Goal: Task Accomplishment & Management: Use online tool/utility

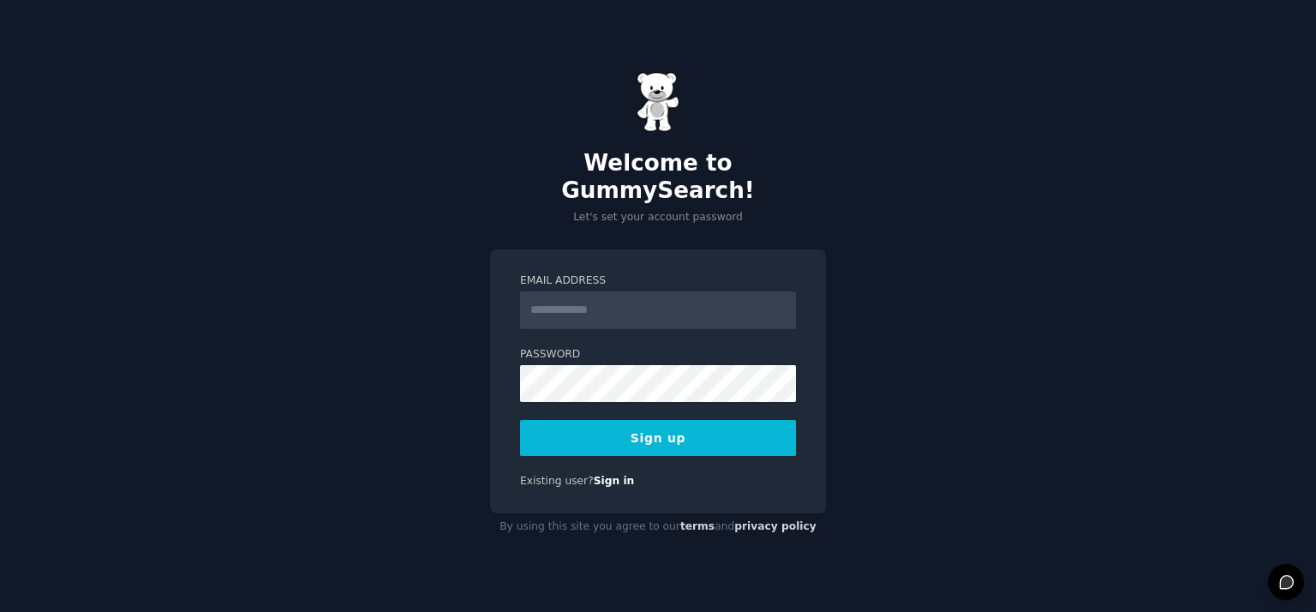
click at [559, 304] on input "Email Address" at bounding box center [658, 310] width 276 height 38
type input "**********"
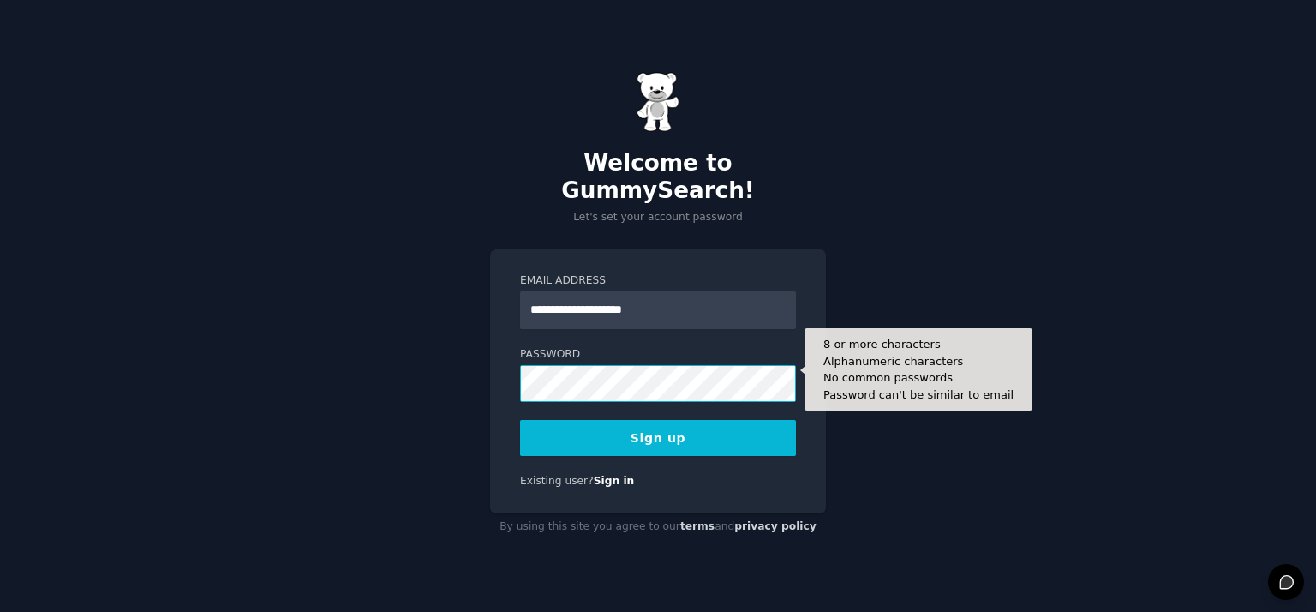
click at [520, 420] on button "Sign up" at bounding box center [658, 438] width 276 height 36
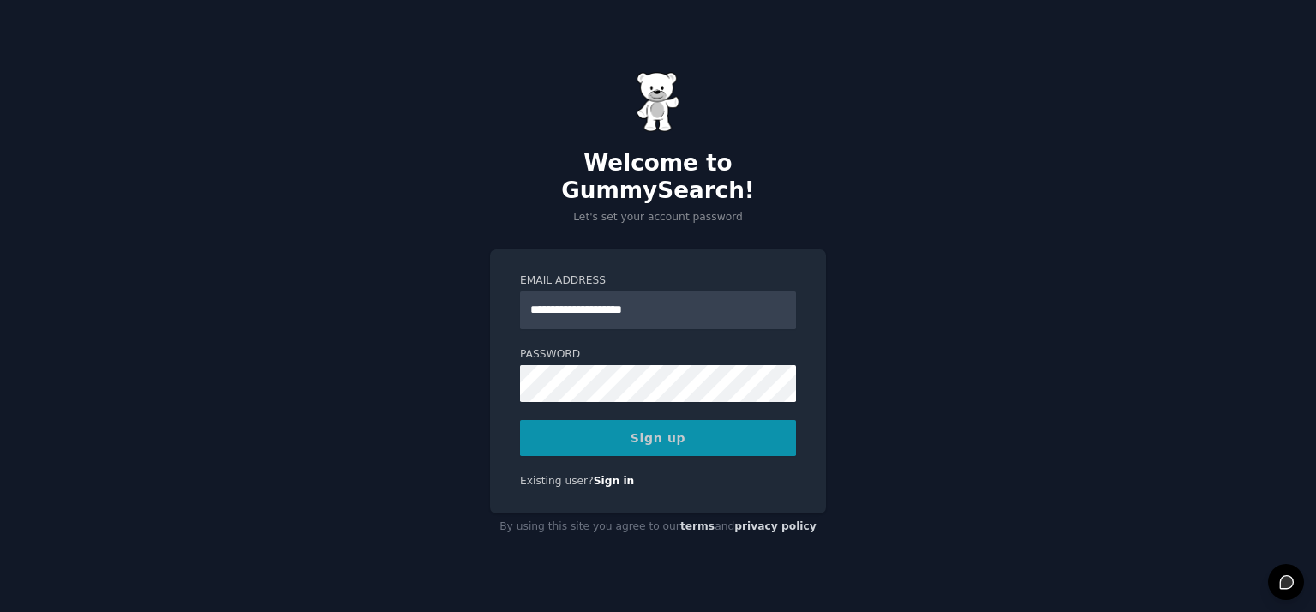
click at [680, 420] on div "Sign up" at bounding box center [658, 438] width 276 height 36
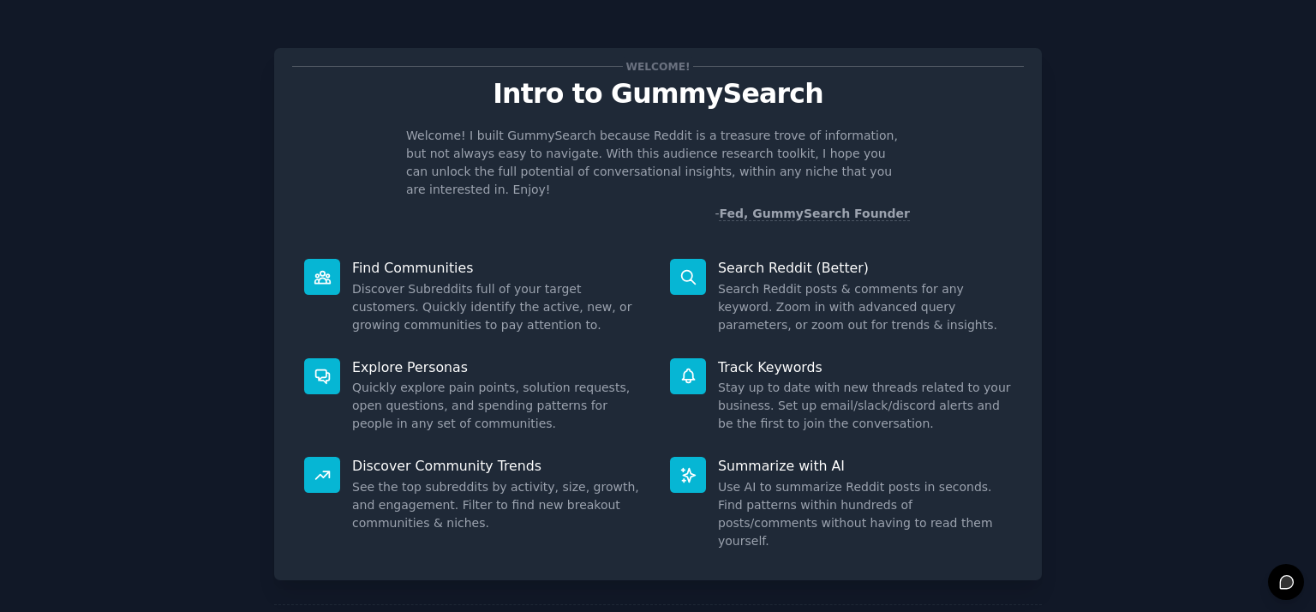
drag, startPoint x: 980, startPoint y: 582, endPoint x: 990, endPoint y: 590, distance: 13.4
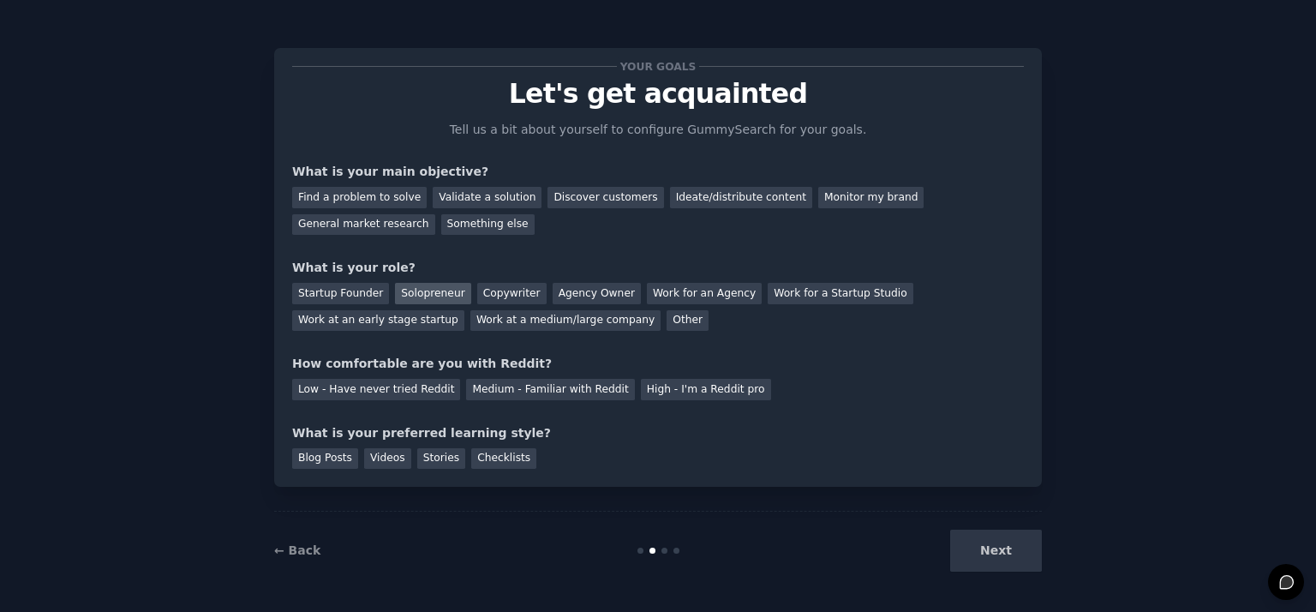
click at [412, 290] on div "Solopreneur" at bounding box center [432, 293] width 75 height 21
click at [970, 552] on div "Next" at bounding box center [914, 551] width 256 height 42
click at [374, 201] on div "Find a problem to solve" at bounding box center [359, 197] width 135 height 21
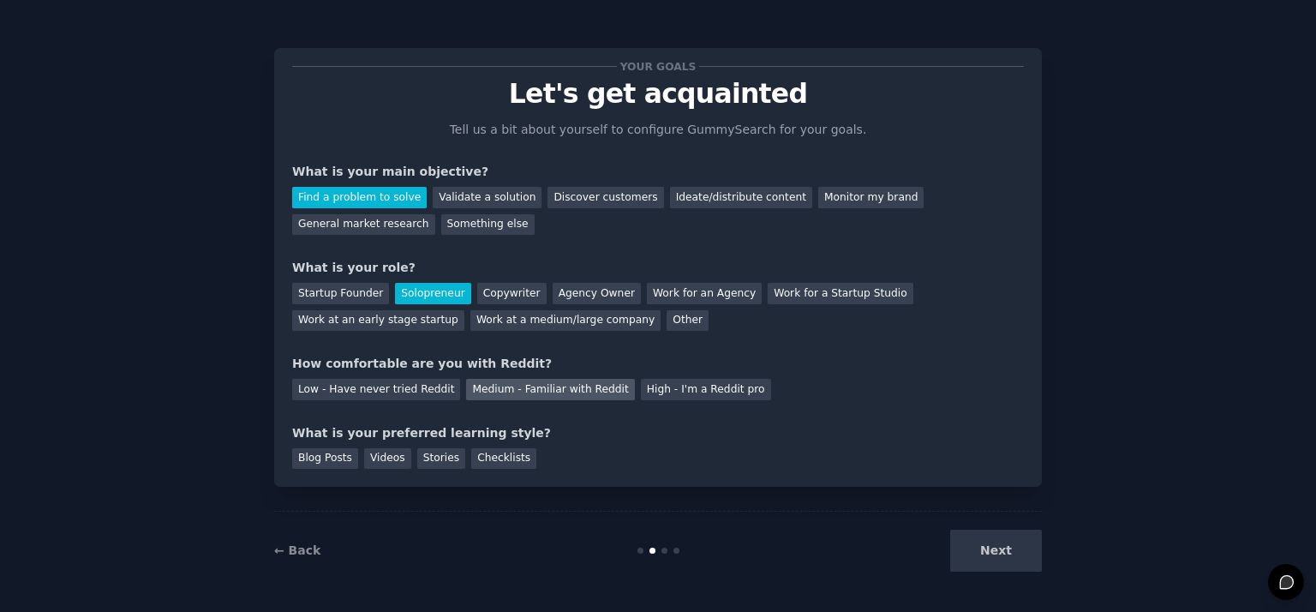
click at [466, 398] on div "Medium - Familiar with Reddit" at bounding box center [550, 389] width 168 height 21
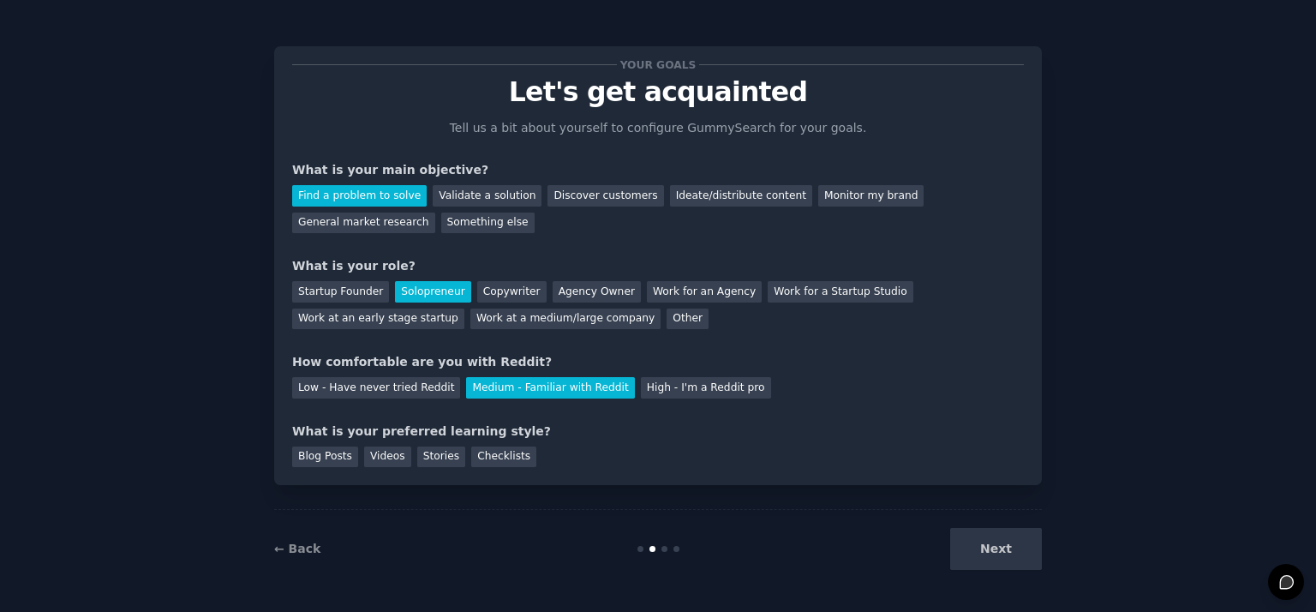
click at [452, 464] on div "Blog Posts Videos Stories Checklists" at bounding box center [658, 453] width 732 height 27
click at [425, 461] on div "Stories" at bounding box center [441, 456] width 48 height 21
click at [471, 458] on div "Checklists" at bounding box center [503, 456] width 65 height 21
click at [343, 458] on div "Blog Posts" at bounding box center [325, 456] width 66 height 21
click at [383, 456] on div "Videos" at bounding box center [387, 456] width 47 height 21
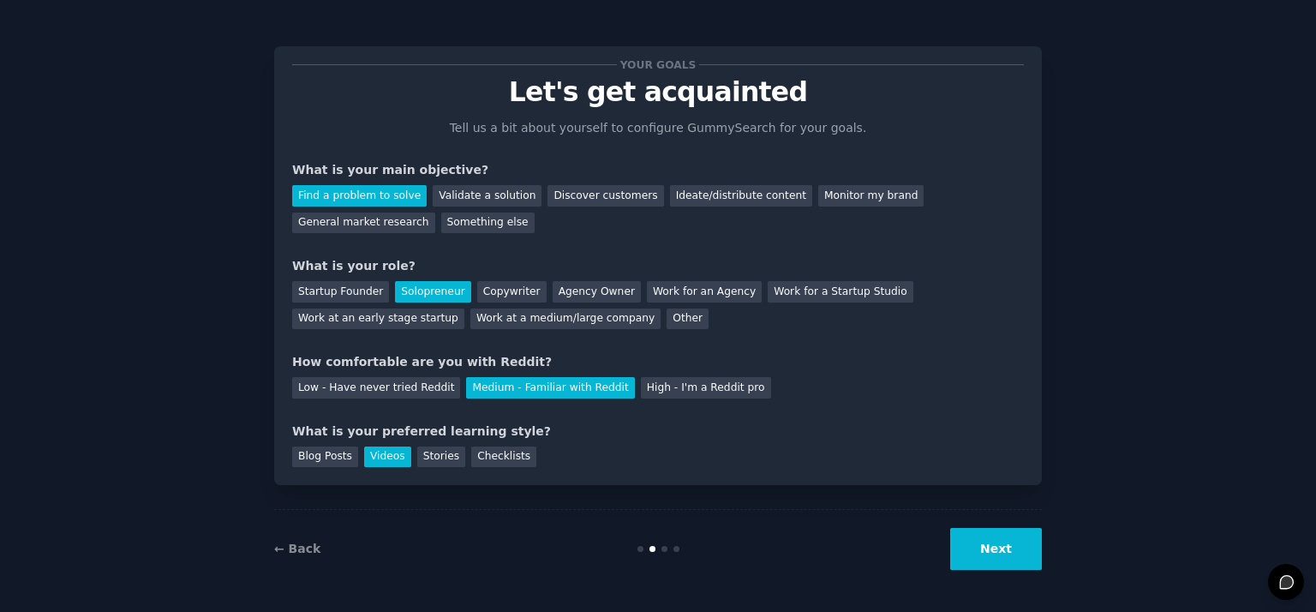
click at [1019, 568] on button "Next" at bounding box center [996, 549] width 92 height 42
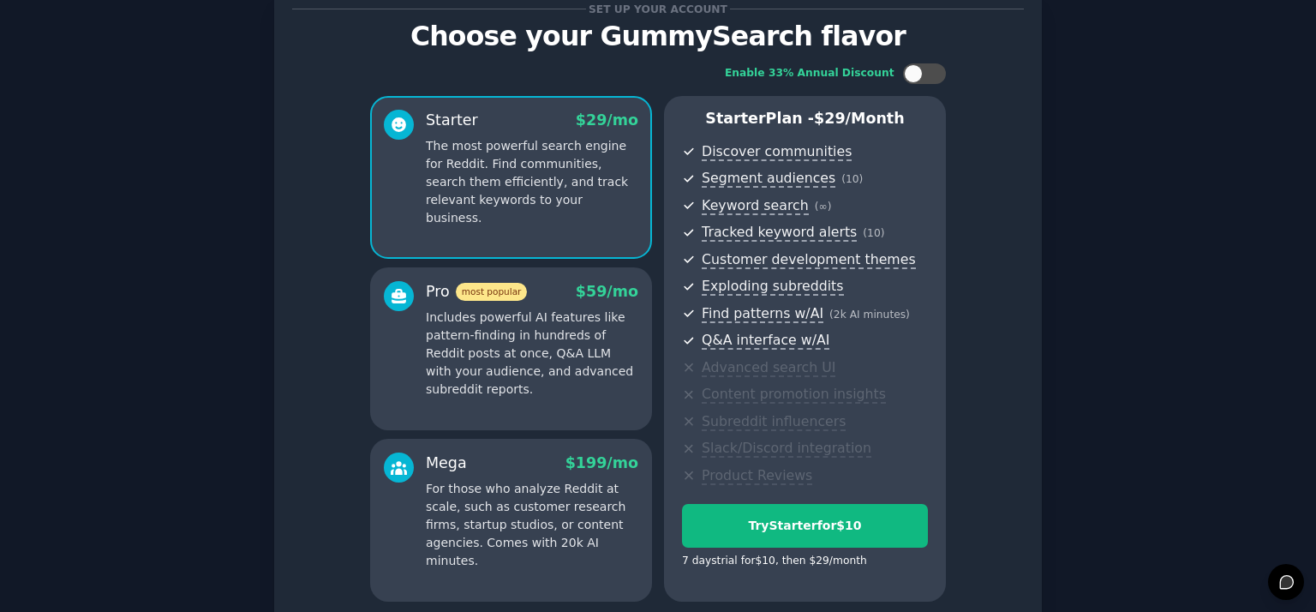
scroll to position [209, 0]
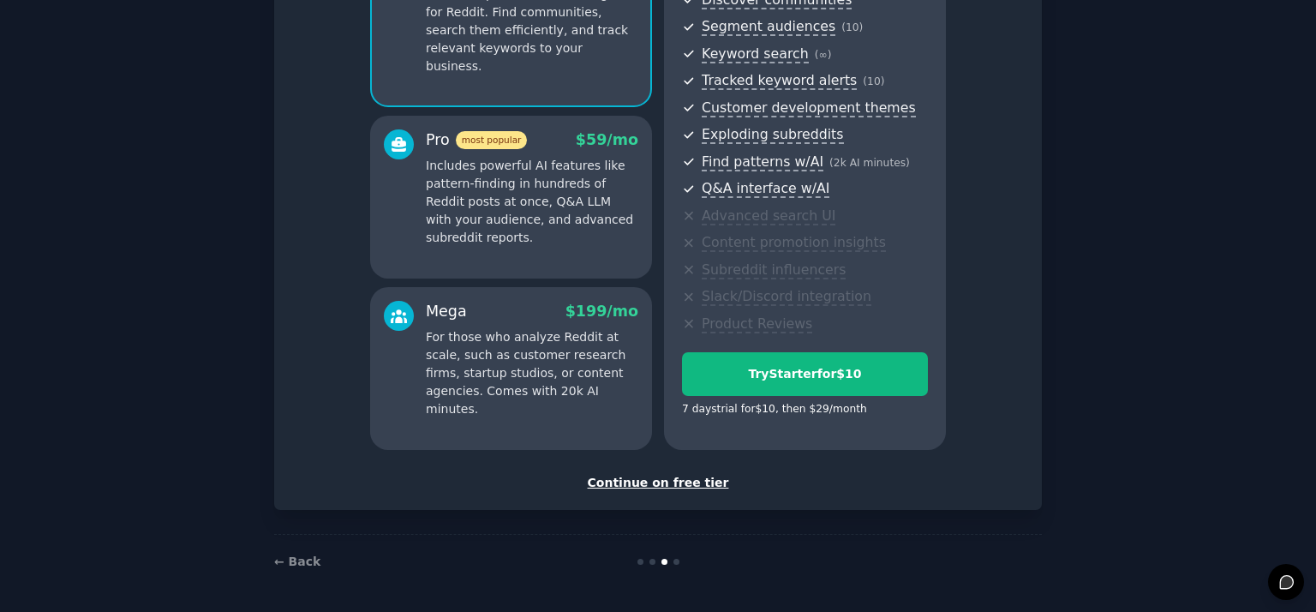
click at [650, 482] on div "Continue on free tier" at bounding box center [658, 483] width 732 height 18
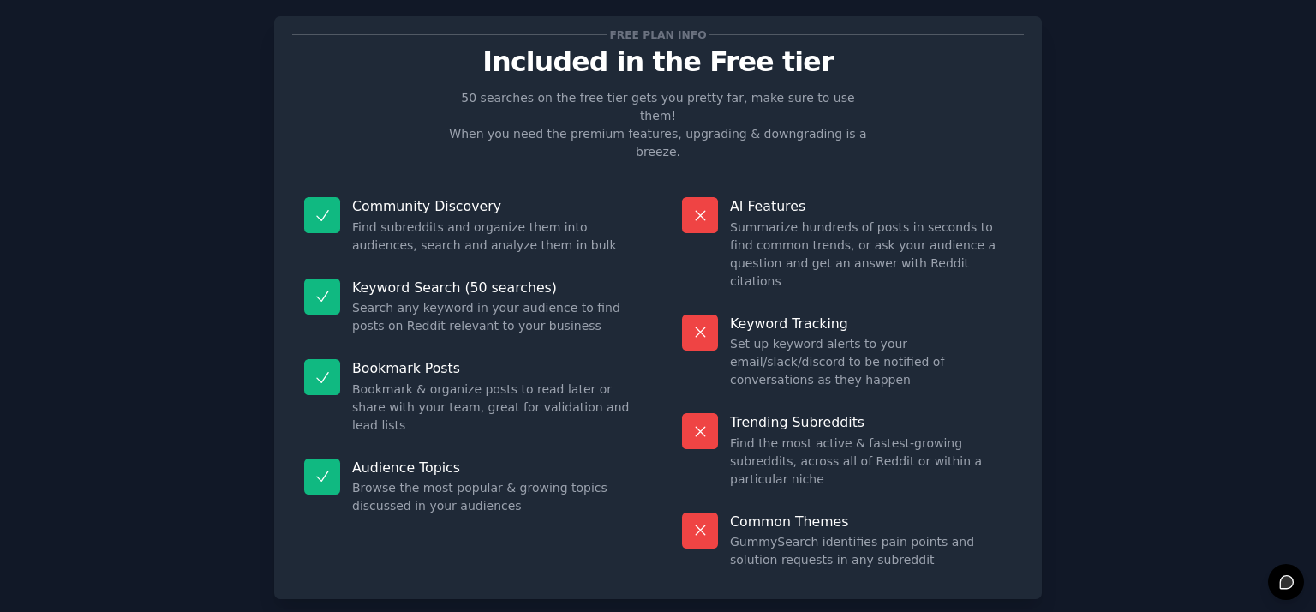
scroll to position [31, 0]
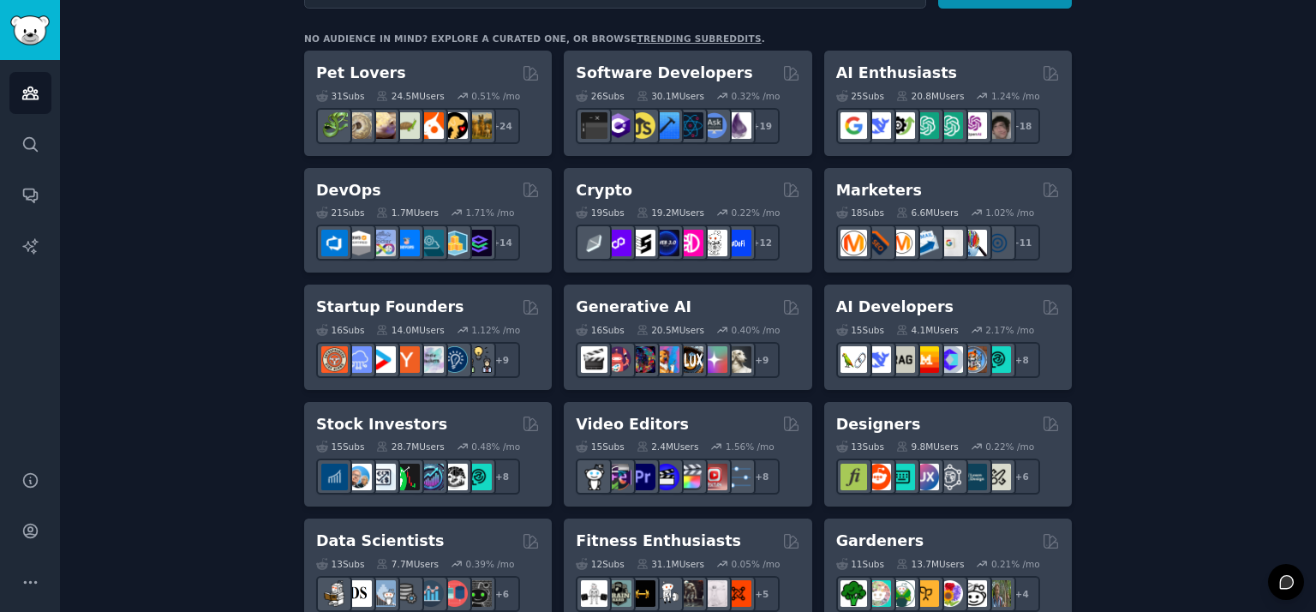
scroll to position [278, 0]
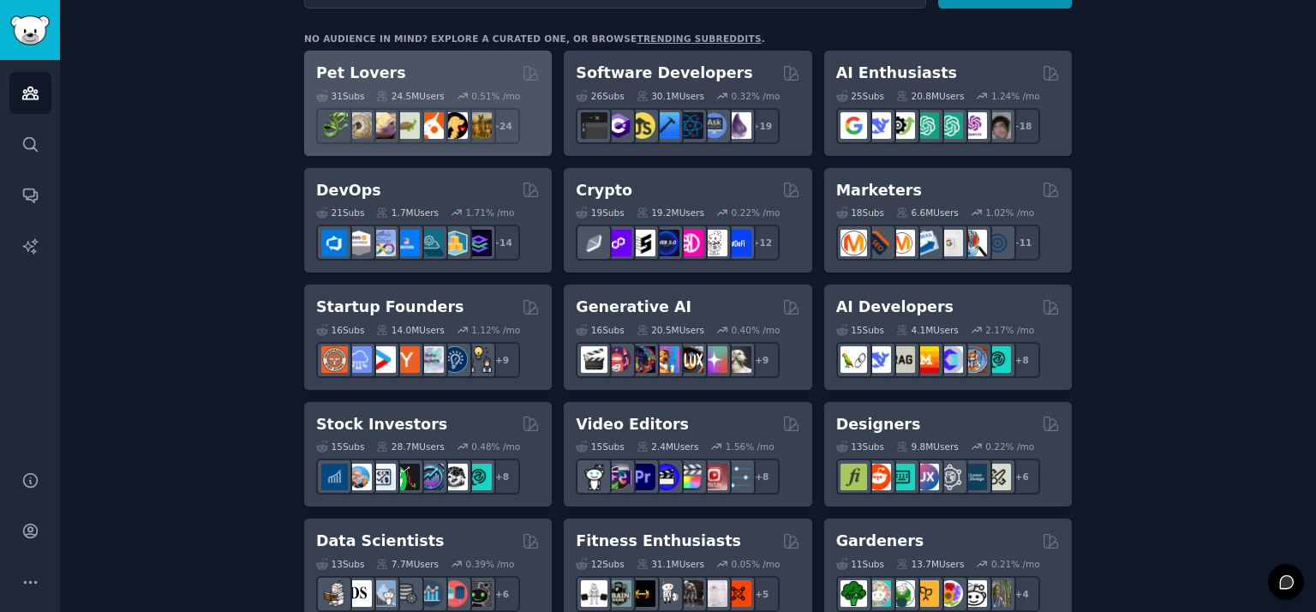
click at [480, 63] on div "Pet Lovers" at bounding box center [428, 73] width 224 height 21
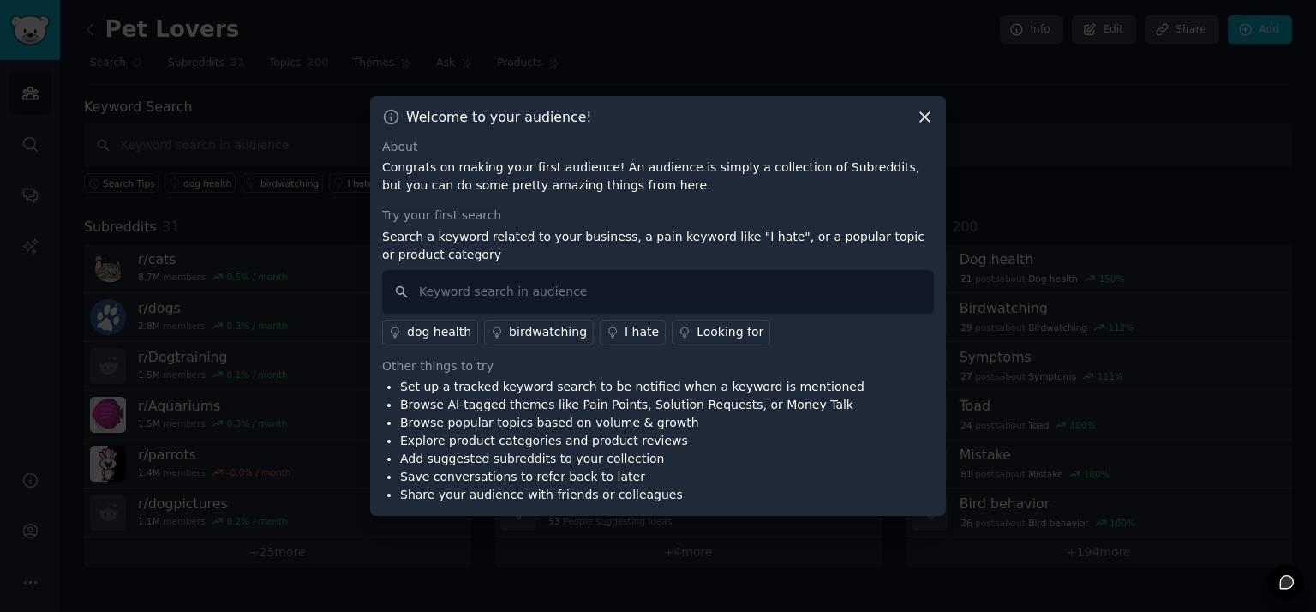
click at [933, 115] on icon at bounding box center [925, 117] width 18 height 18
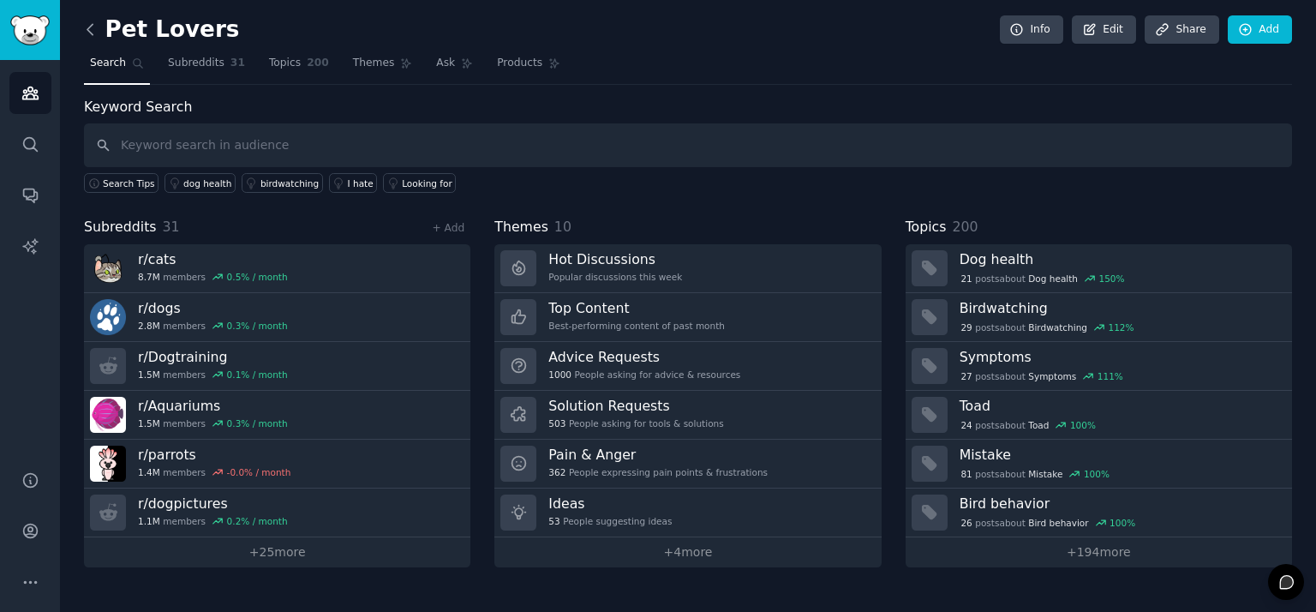
click at [87, 27] on icon at bounding box center [90, 30] width 18 height 18
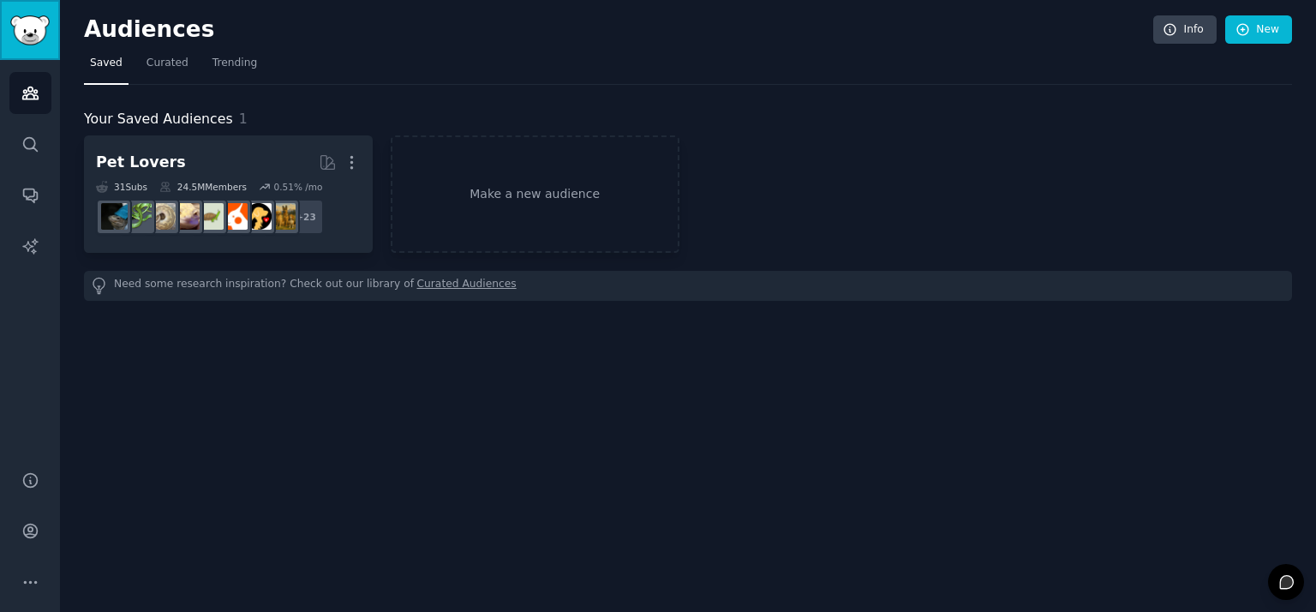
click at [21, 37] on img "Sidebar" at bounding box center [29, 30] width 39 height 30
click at [32, 88] on icon "Sidebar" at bounding box center [29, 93] width 15 height 12
click at [25, 37] on img "Sidebar" at bounding box center [29, 30] width 39 height 30
click at [455, 203] on link "Make a new audience" at bounding box center [535, 193] width 289 height 117
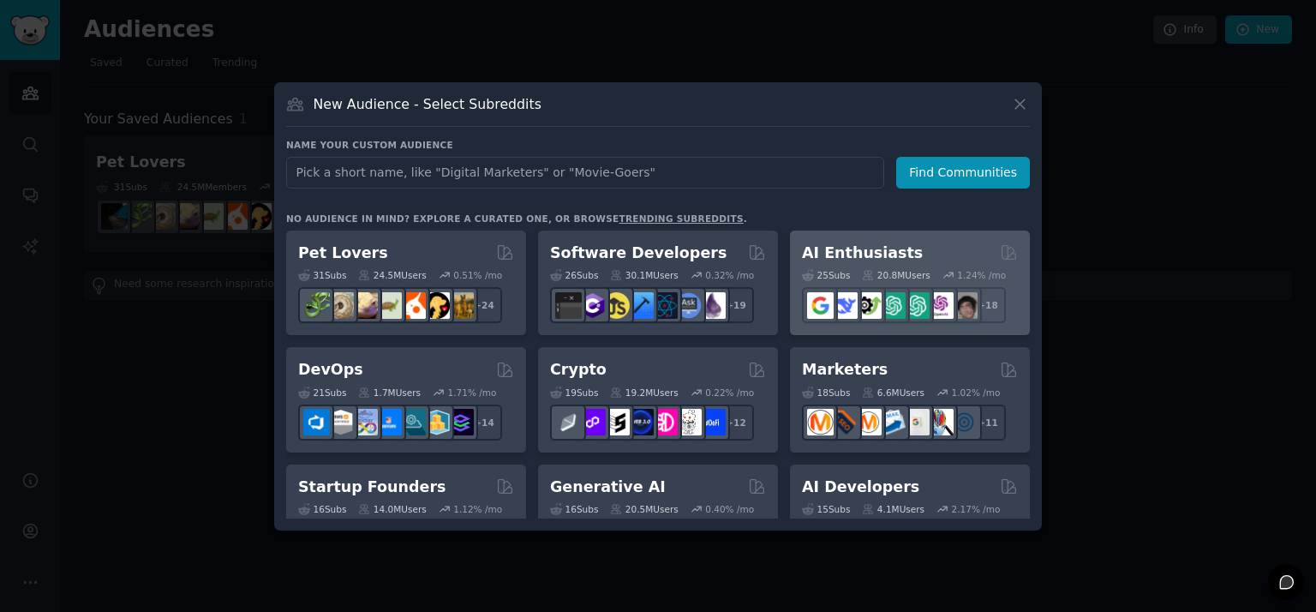
click at [878, 248] on h2 "AI Enthusiasts" at bounding box center [862, 252] width 121 height 21
